Goal: Subscribe to service/newsletter

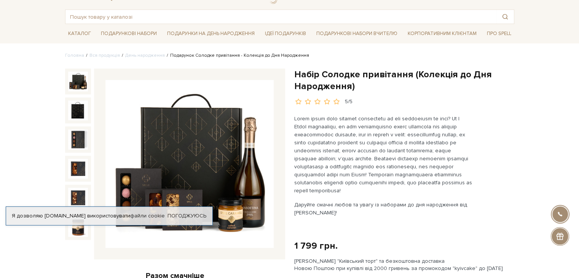
scroll to position [76, 0]
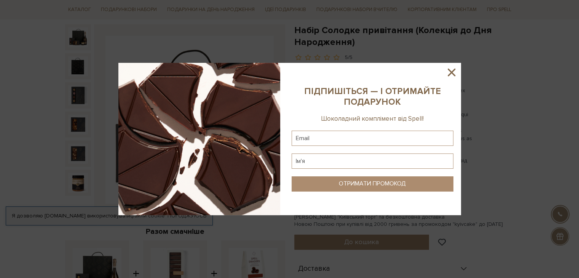
click at [448, 73] on icon at bounding box center [451, 72] width 13 height 13
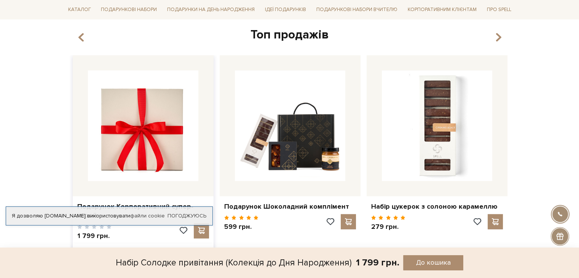
scroll to position [647, 0]
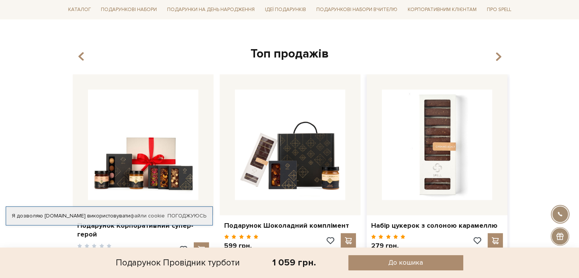
scroll to position [761, 0]
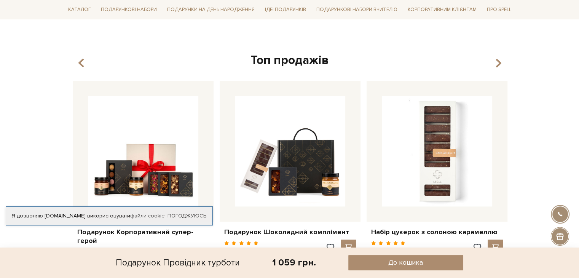
click at [505, 54] on div "Топ продажів" at bounding box center [290, 61] width 440 height 16
click at [498, 56] on icon "button" at bounding box center [498, 62] width 6 height 13
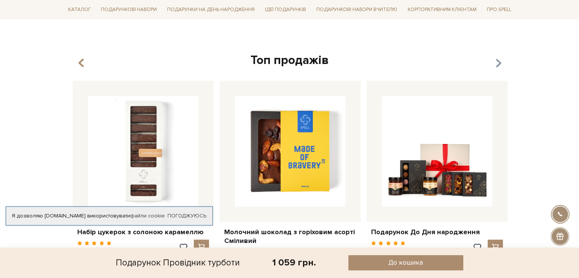
click at [498, 56] on icon "button" at bounding box center [498, 62] width 6 height 13
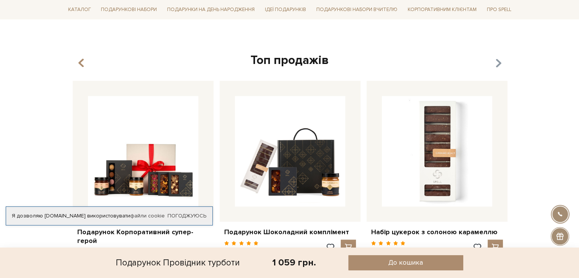
click at [498, 56] on icon "button" at bounding box center [498, 62] width 6 height 13
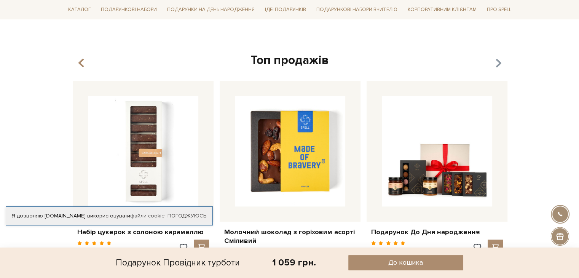
click at [498, 56] on icon "button" at bounding box center [498, 62] width 6 height 13
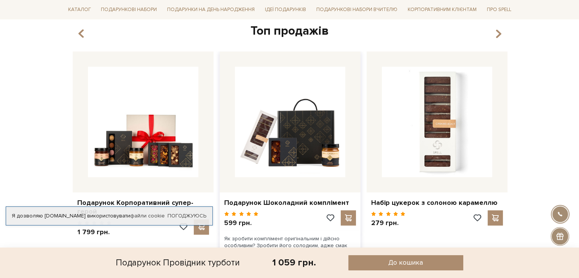
scroll to position [799, 0]
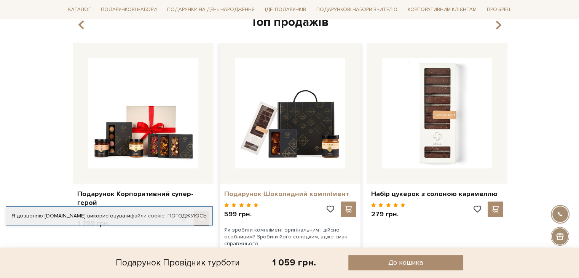
click at [279, 190] on link "Подарунок Шоколадний комплімент" at bounding box center [290, 194] width 132 height 9
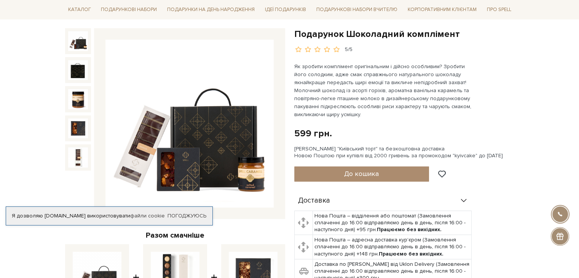
scroll to position [76, 0]
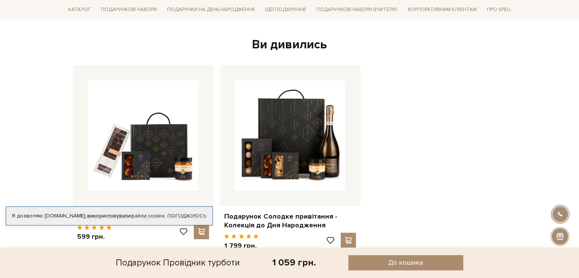
scroll to position [533, 0]
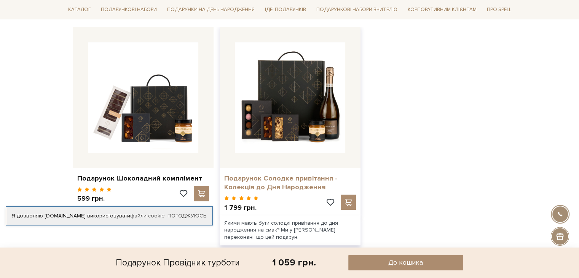
click at [294, 174] on link "Подарунок Солодке привітання - Колекція до Дня Народження" at bounding box center [290, 183] width 132 height 18
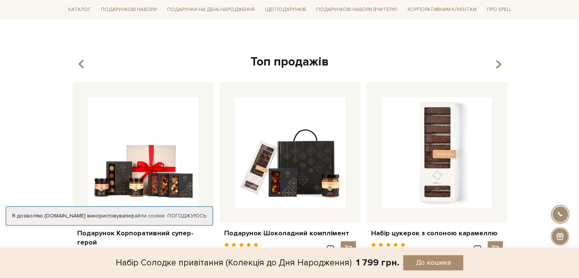
scroll to position [837, 0]
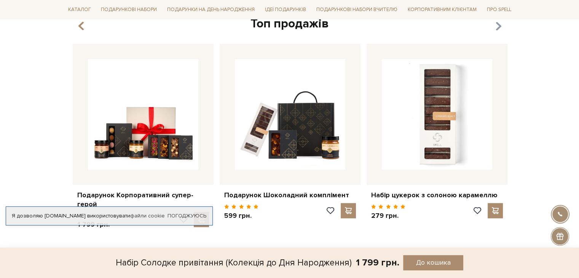
click at [496, 30] on icon "button" at bounding box center [498, 26] width 6 height 13
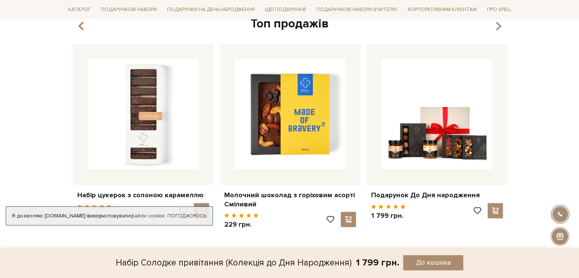
click at [496, 30] on icon "button" at bounding box center [498, 26] width 6 height 13
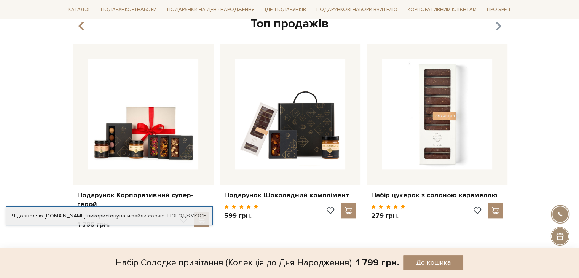
click at [496, 30] on icon "button" at bounding box center [498, 26] width 6 height 13
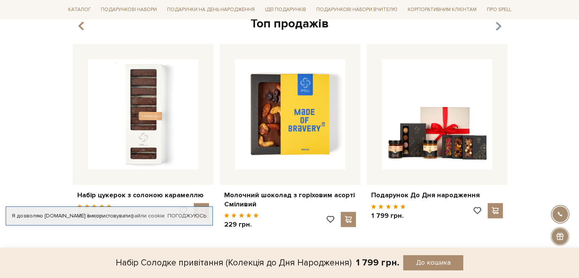
click at [496, 30] on icon "button" at bounding box center [498, 26] width 6 height 13
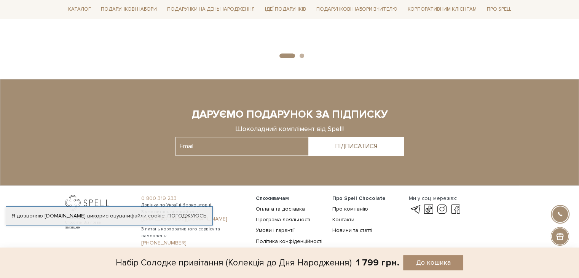
scroll to position [1095, 0]
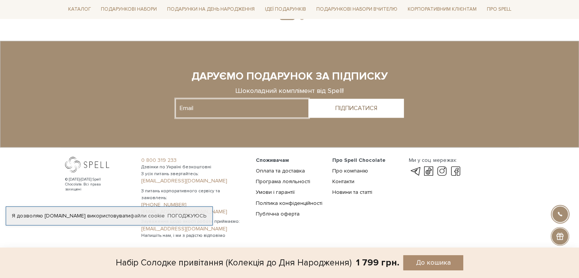
click at [225, 107] on input "text" at bounding box center [241, 108] width 133 height 19
type input "vipkatyusik@icloud.com"
click at [351, 105] on div "ПІДПИСАТИСЯ" at bounding box center [356, 108] width 42 height 7
